Goal: Check status

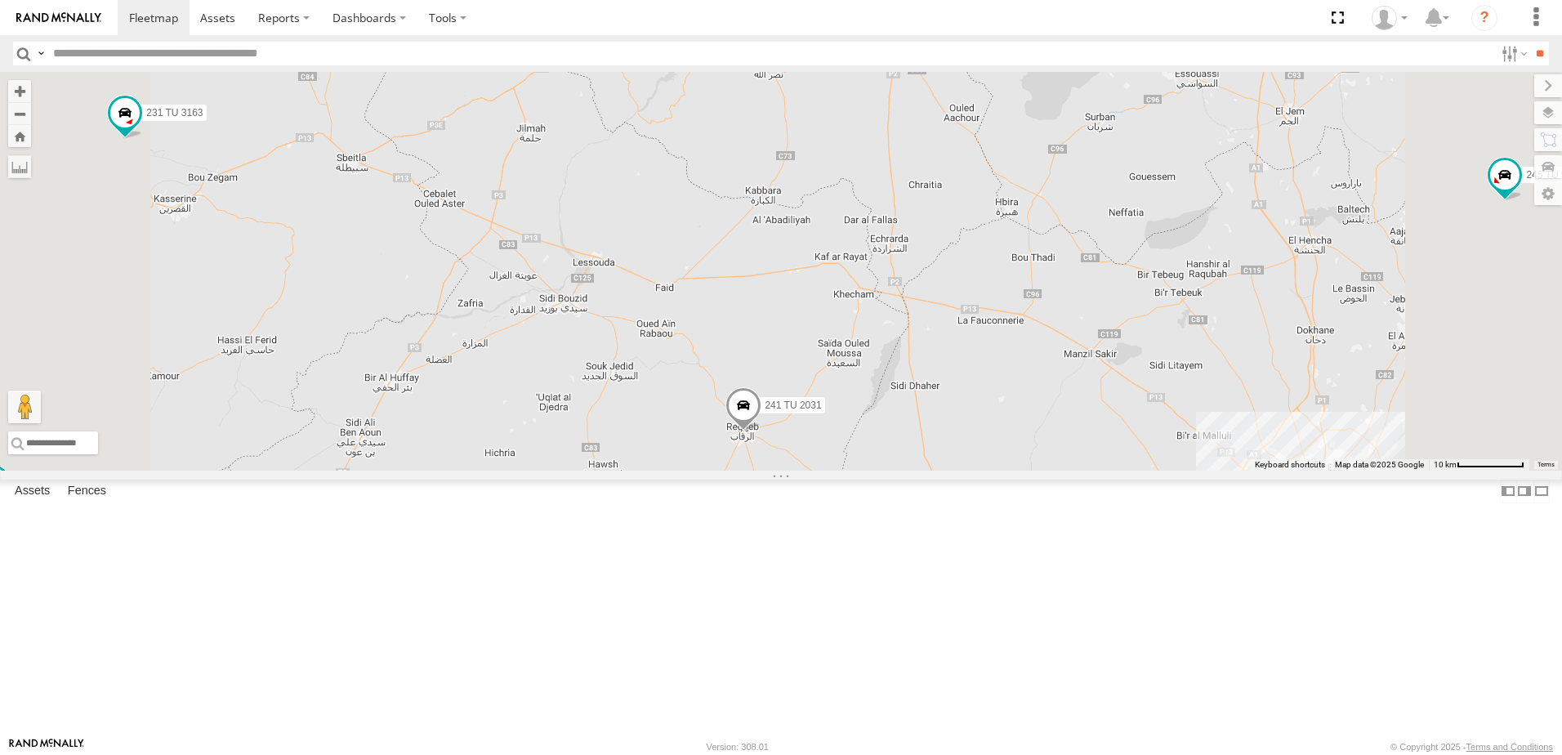
drag, startPoint x: 864, startPoint y: 431, endPoint x: 829, endPoint y: 457, distance: 43.8
click at [829, 464] on div "245 TU 9053 231 TU 3163 245 TU 9063 245 TU 9062 241 TU 2031 247 TU 9971 245 TU …" at bounding box center [781, 271] width 1562 height 399
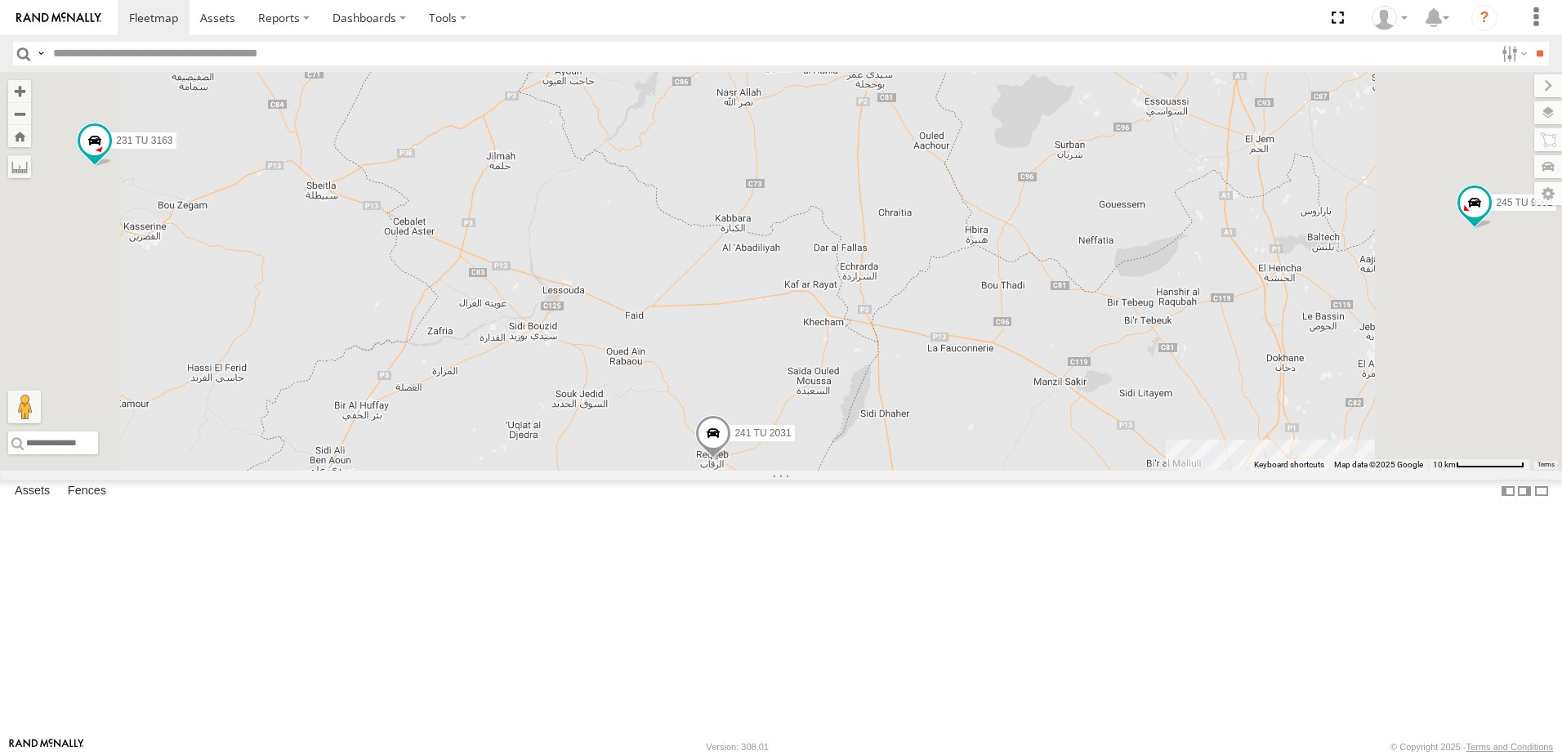
drag, startPoint x: 1118, startPoint y: 367, endPoint x: 945, endPoint y: 483, distance: 208.4
click at [950, 471] on div "245 TU 9053 231 TU 3163 245 TU 9063 245 TU 9062 241 TU 2031 247 TU 9971 245 TU …" at bounding box center [781, 271] width 1562 height 399
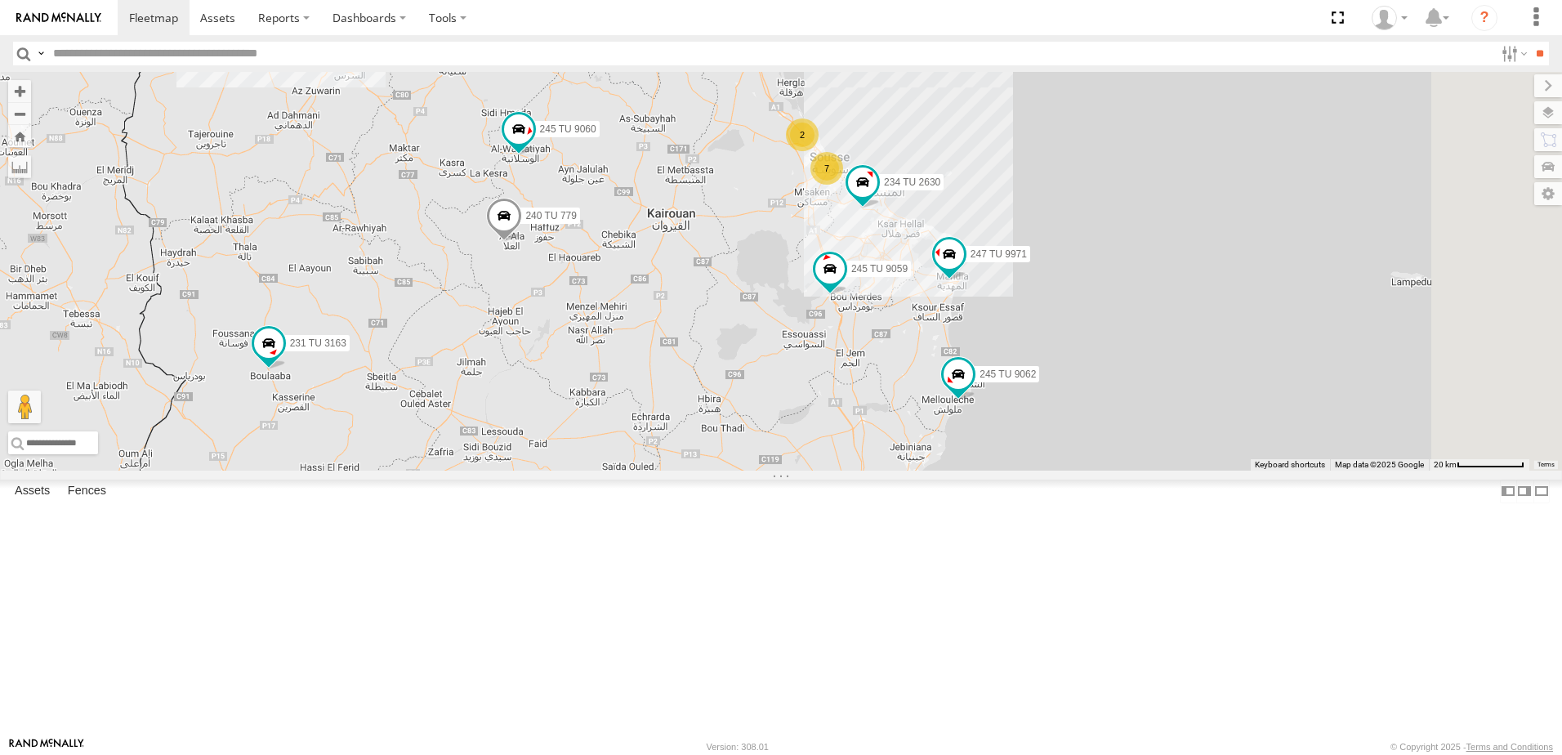
drag, startPoint x: 1037, startPoint y: 408, endPoint x: 973, endPoint y: 478, distance: 95.4
click at [973, 471] on div "245 TU 9053 231 TU 3163 245 TU 9063 245 TU 9062 241 TU 2031 247 TU 9971 245 TU …" at bounding box center [781, 271] width 1562 height 399
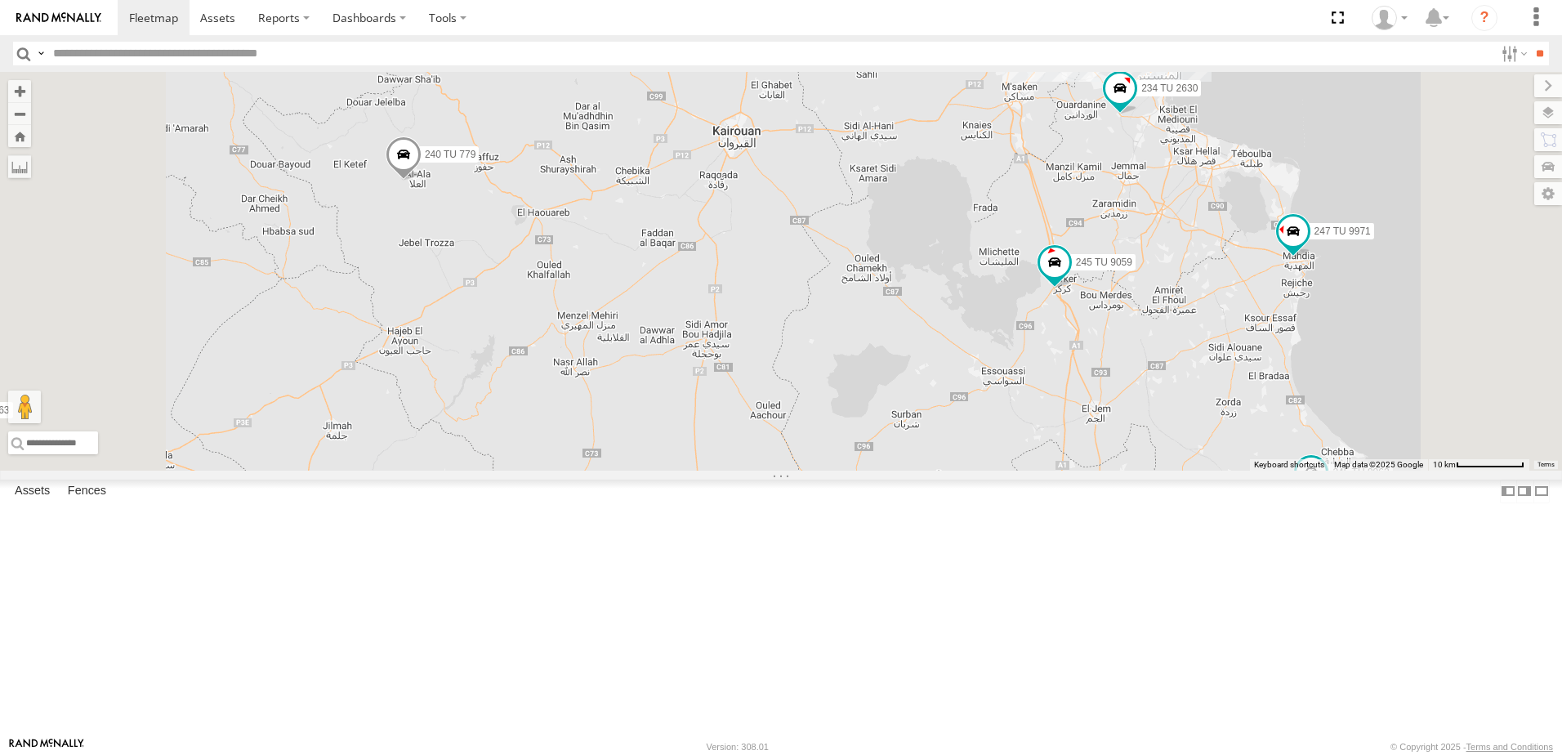
drag, startPoint x: 643, startPoint y: 362, endPoint x: 669, endPoint y: 399, distance: 45.8
click at [669, 399] on div "245 TU 9053 231 TU 3163 245 TU 9063 245 TU 9062 241 TU 2031 247 TU 9971 245 TU …" at bounding box center [781, 271] width 1562 height 399
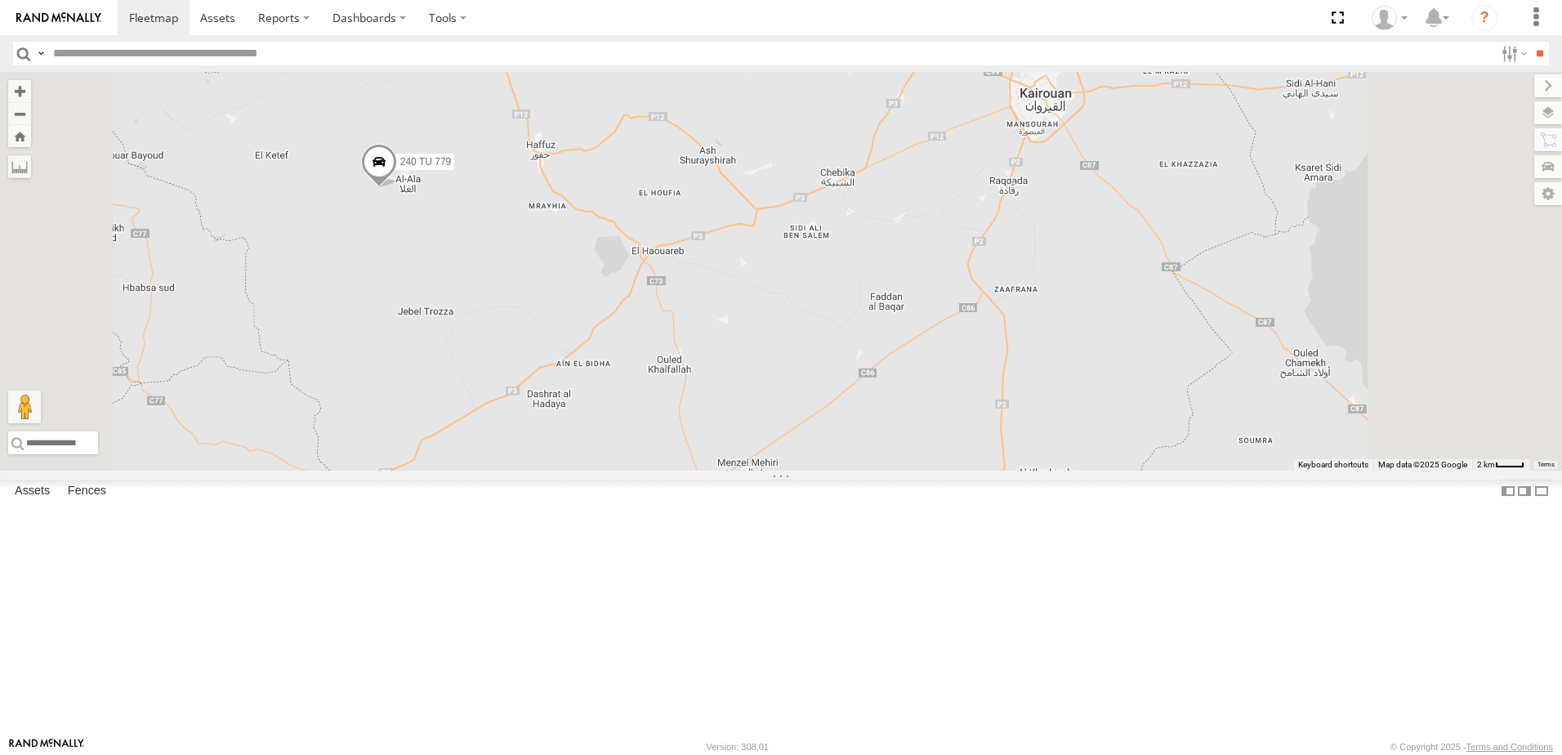
click at [397, 188] on span at bounding box center [379, 166] width 36 height 44
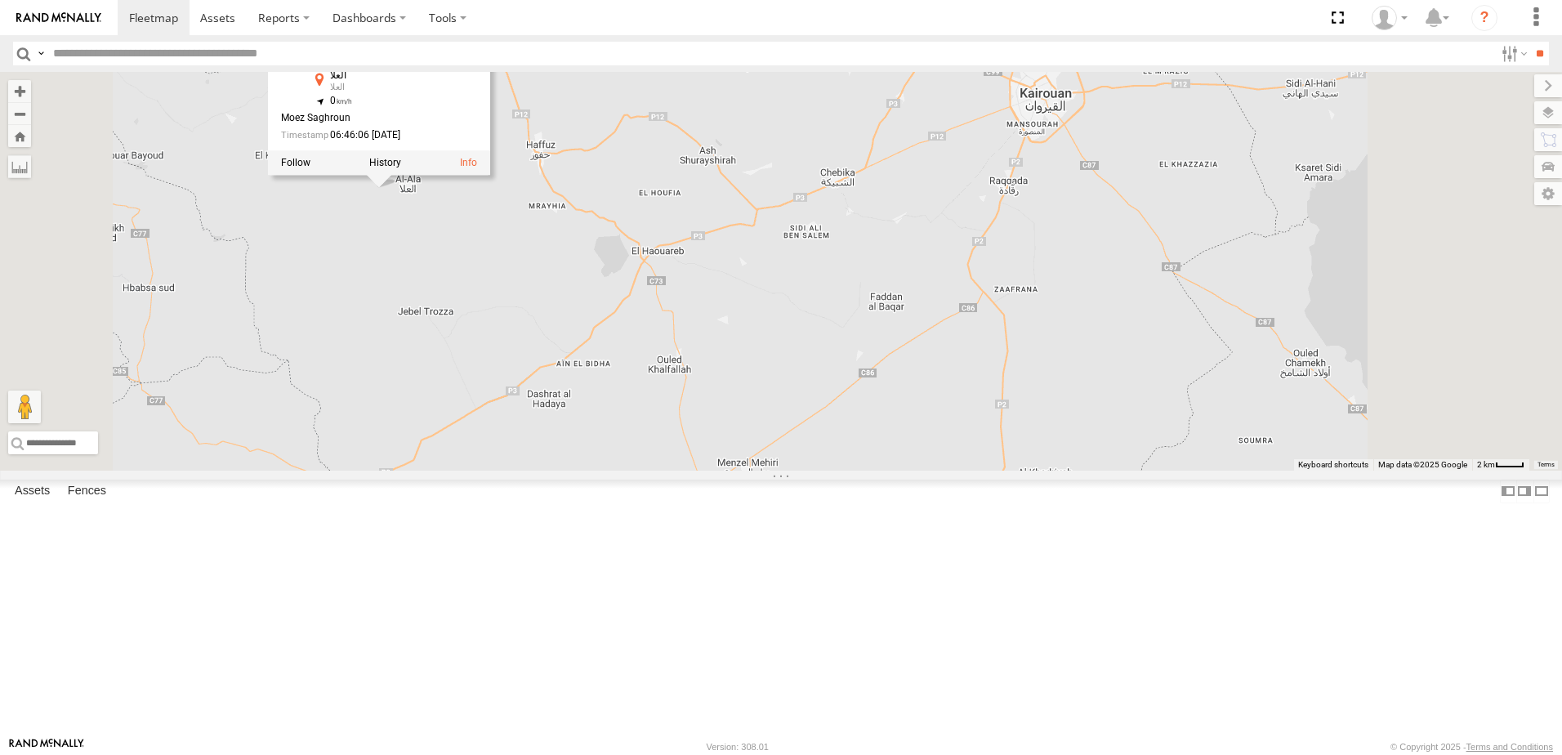
click at [592, 344] on div "245 TU 9053 231 TU 3163 245 TU 9063 245 TU 9062 241 TU 2031 247 TU 9971 245 TU …" at bounding box center [781, 271] width 1562 height 399
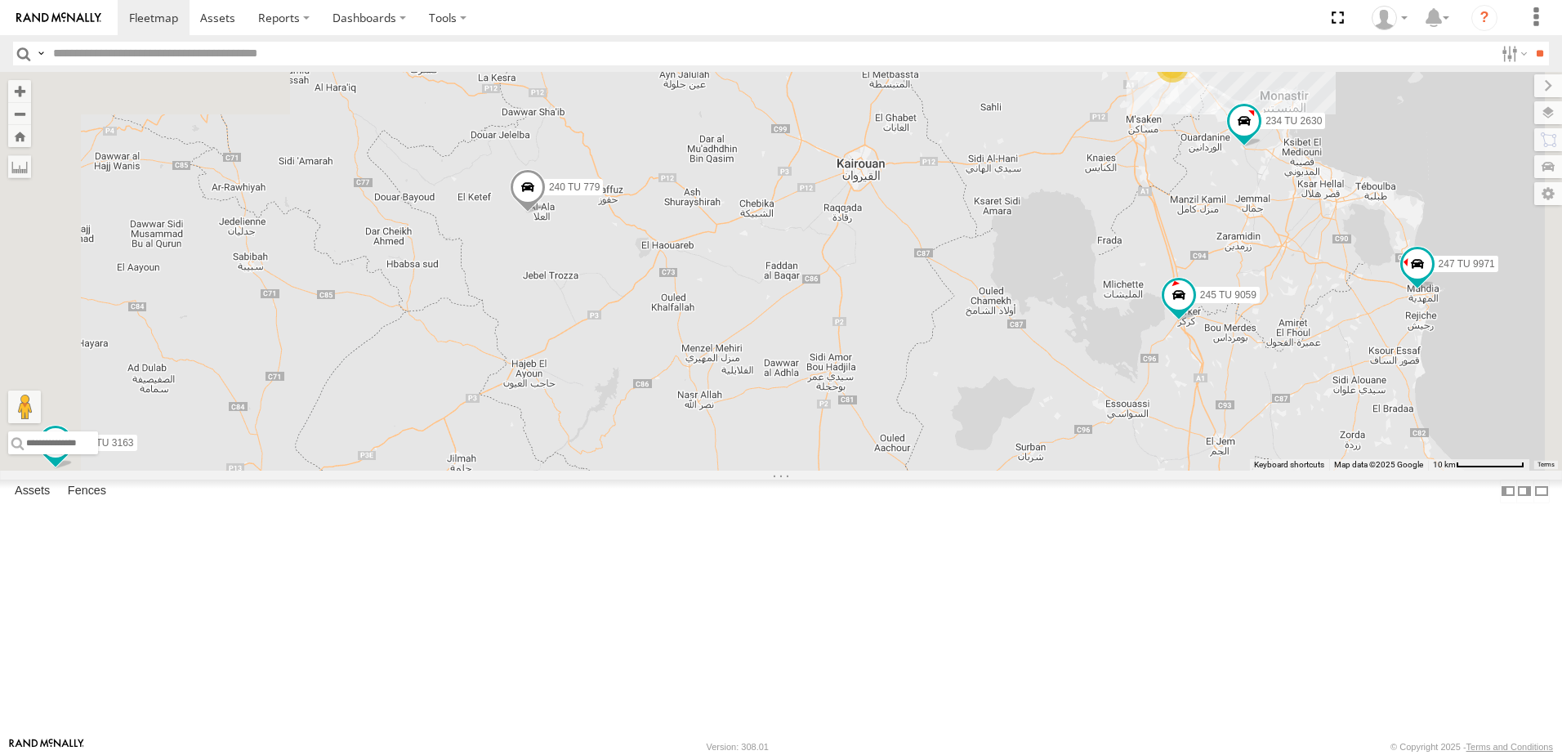
drag, startPoint x: 799, startPoint y: 383, endPoint x: 760, endPoint y: 380, distance: 38.5
click at [803, 379] on div "245 TU 9053 231 TU 3163 245 TU 9063 245 TU 9062 241 TU 2031 247 TU 9971 245 TU …" at bounding box center [781, 271] width 1562 height 399
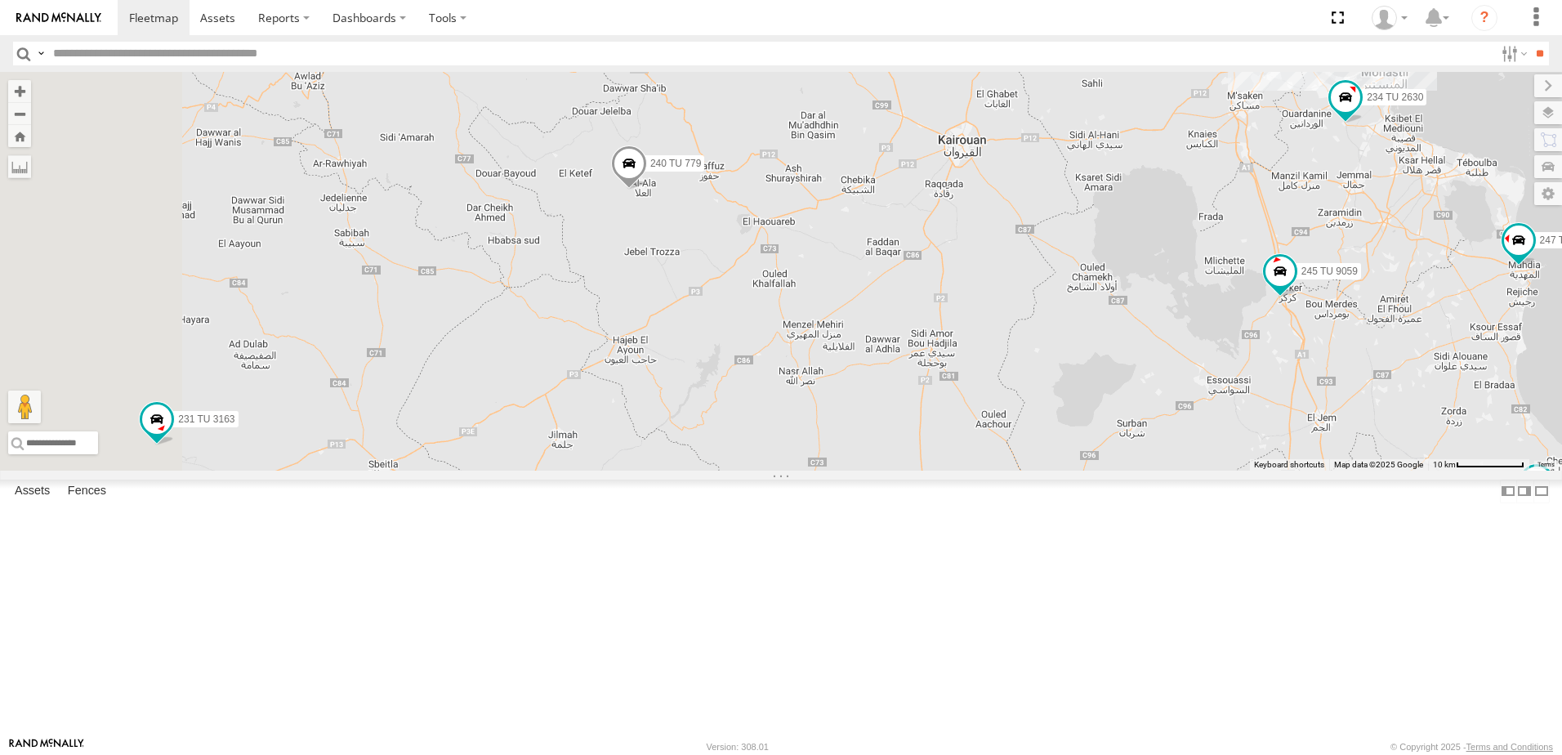
drag, startPoint x: 752, startPoint y: 383, endPoint x: 816, endPoint y: 338, distance: 78.6
click at [814, 345] on div "245 TU 9053 231 TU 3163 245 TU 9063 245 TU 9062 241 TU 2031 247 TU 9971 245 TU …" at bounding box center [781, 271] width 1562 height 399
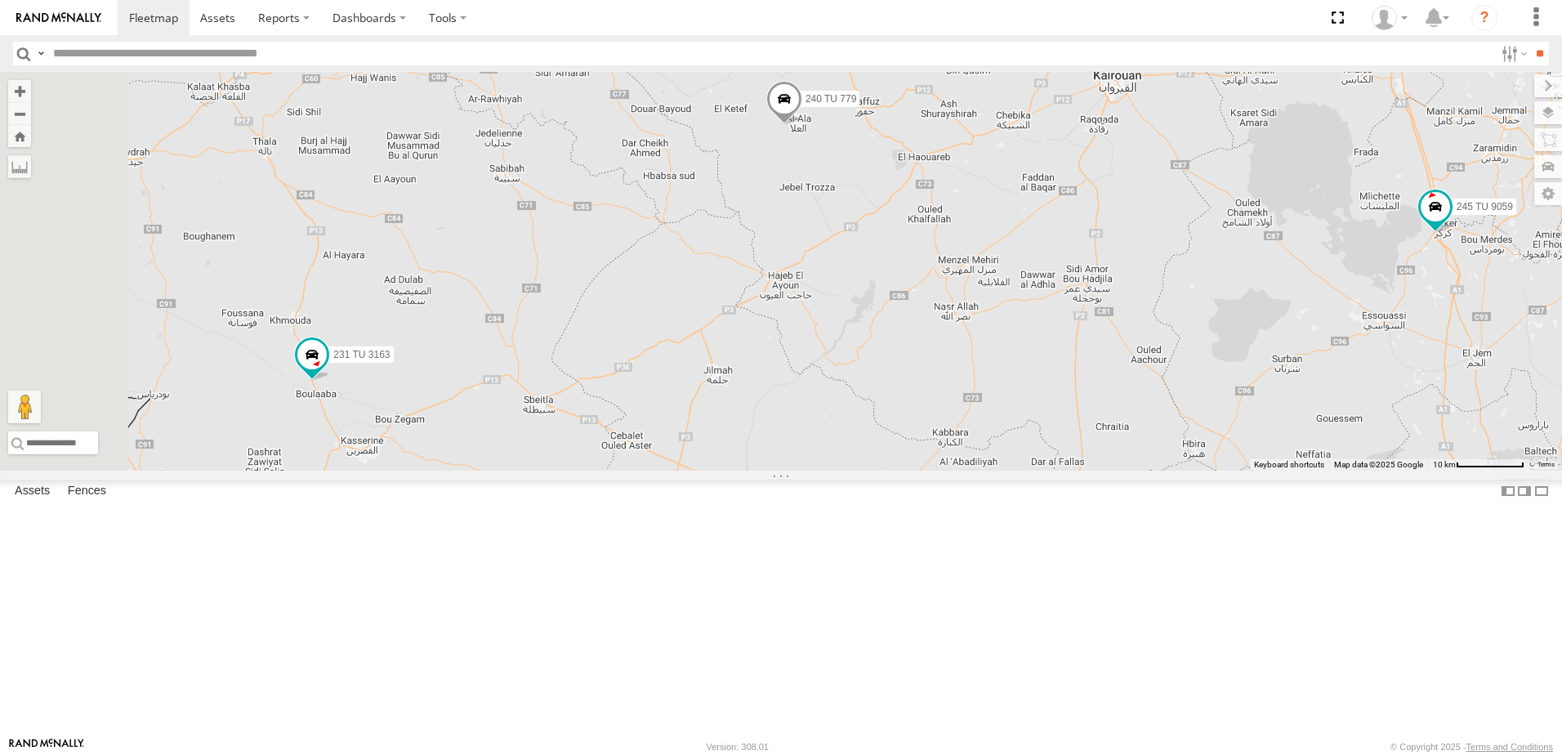
drag, startPoint x: 707, startPoint y: 356, endPoint x: 757, endPoint y: 359, distance: 49.9
click at [757, 359] on div "245 TU 9053 231 TU 3163 245 TU 9063 245 TU 9062 241 TU 2031 247 TU 9971 245 TU …" at bounding box center [781, 271] width 1562 height 399
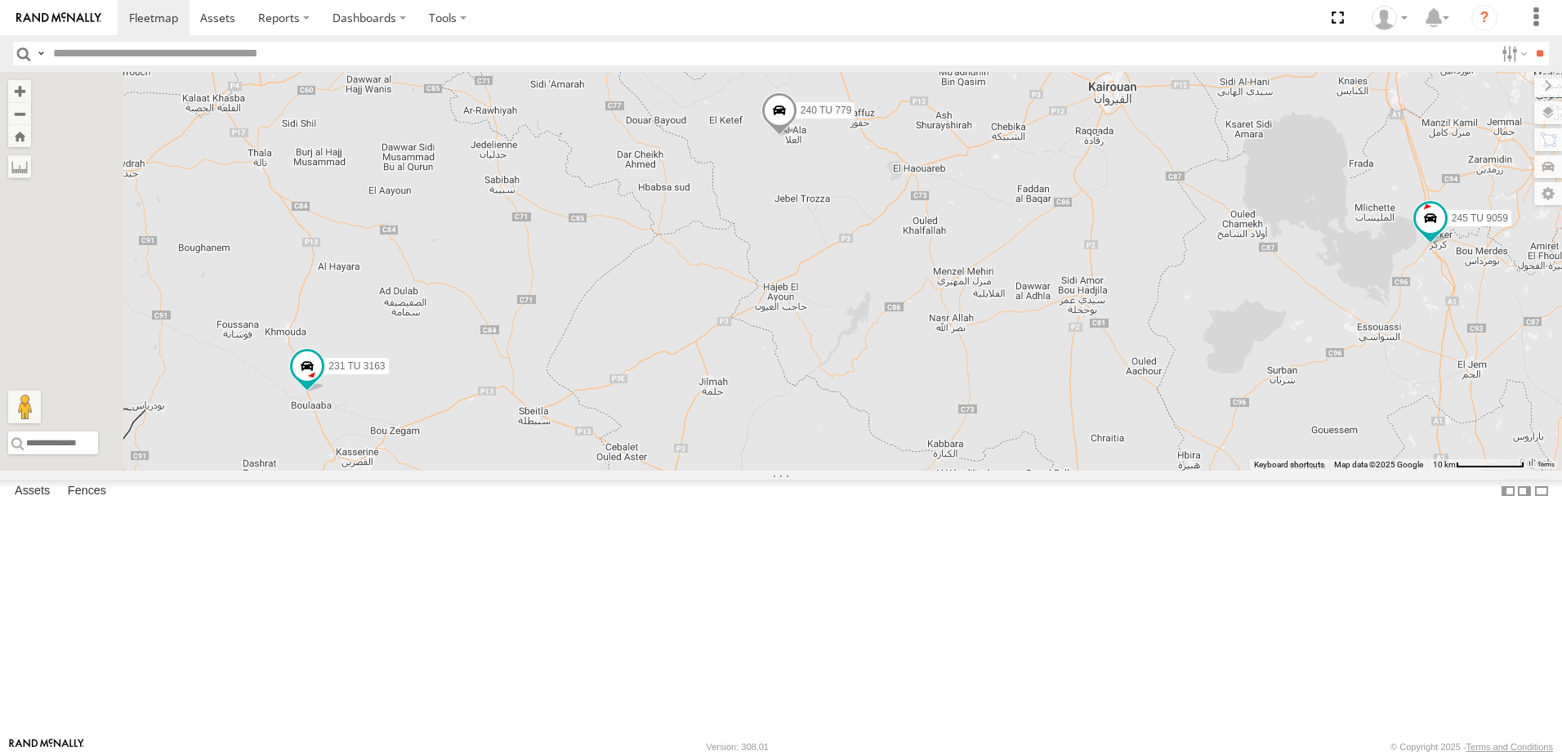
drag, startPoint x: 779, startPoint y: 372, endPoint x: 631, endPoint y: 465, distance: 175.0
click at [608, 471] on div "245 TU 9053 231 TU 3163 245 TU 9063 245 TU 9062 241 TU 2031 247 TU 9971 245 TU …" at bounding box center [781, 271] width 1562 height 399
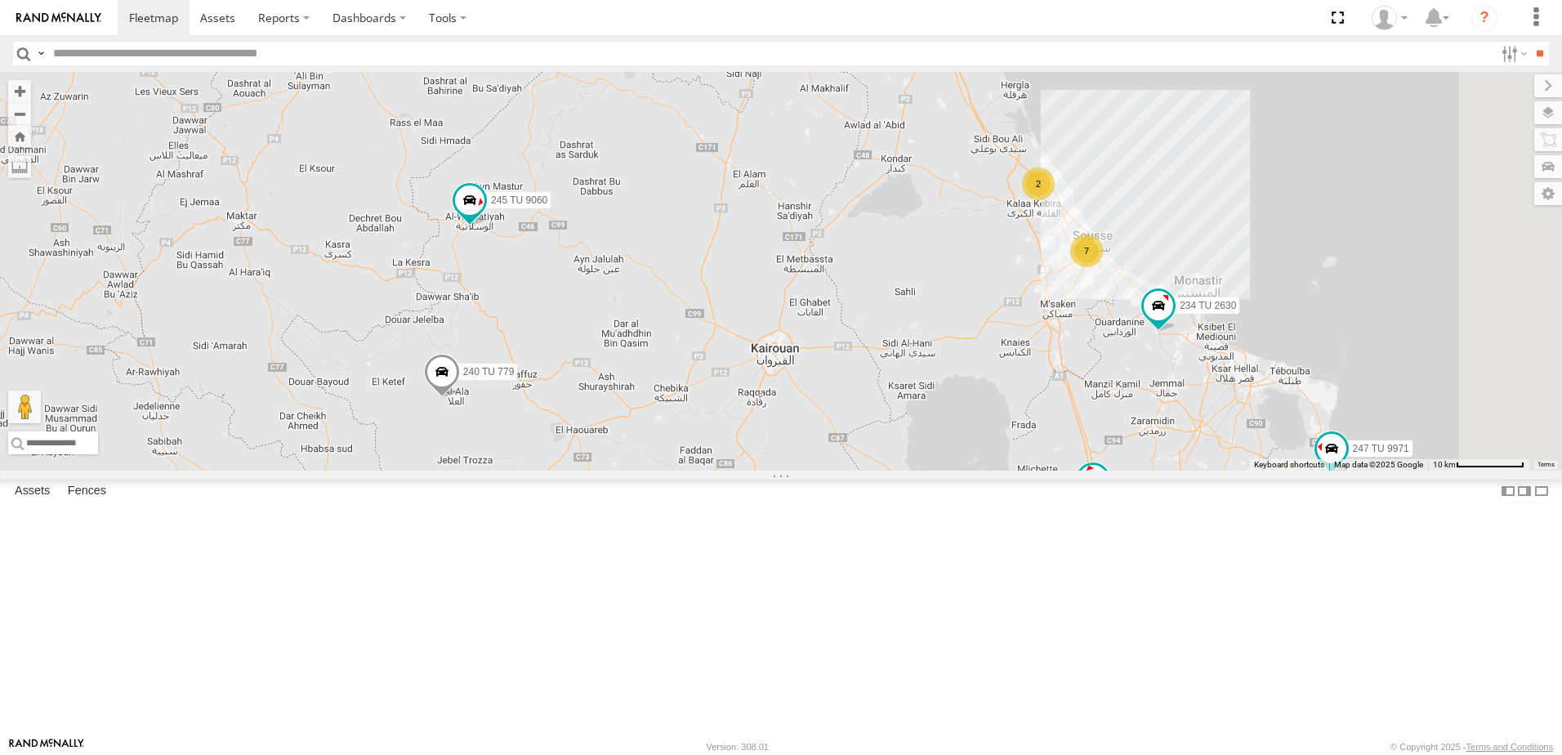
drag, startPoint x: 621, startPoint y: 497, endPoint x: 609, endPoint y: 509, distance: 16.8
click at [609, 471] on div "245 TU 9053 231 TU 3163 245 TU 9063 245 TU 9062 241 TU 2031 247 TU 9971 245 TU …" at bounding box center [781, 271] width 1562 height 399
